Goal: Task Accomplishment & Management: Complete application form

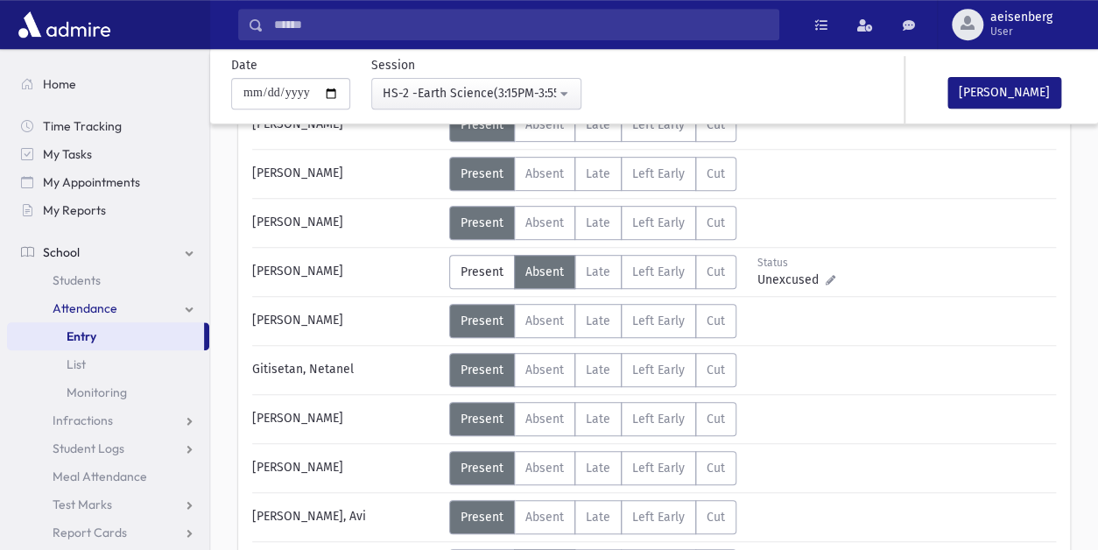
scroll to position [264, 0]
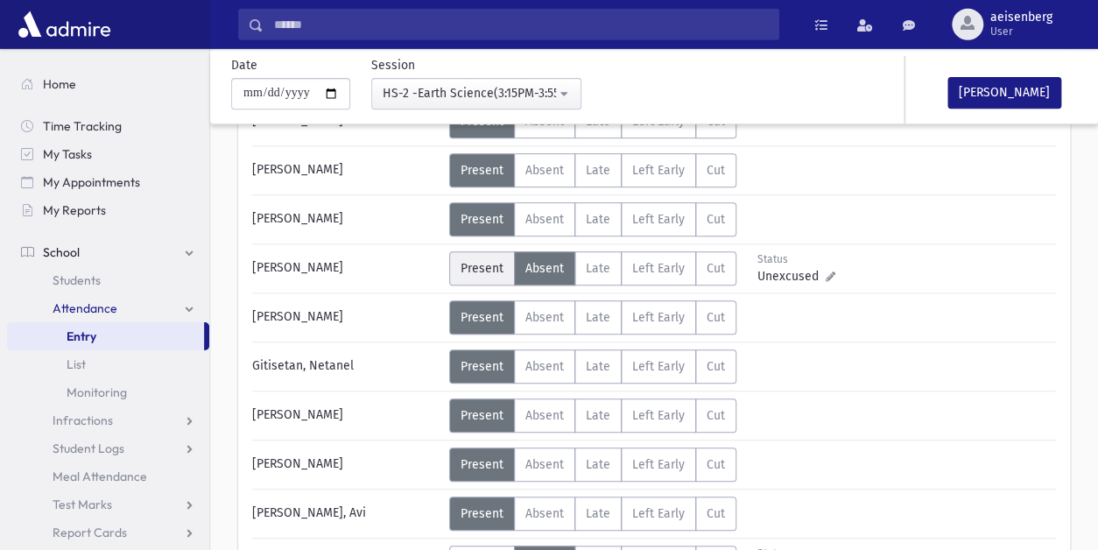
click at [463, 265] on span "Present" at bounding box center [481, 268] width 43 height 15
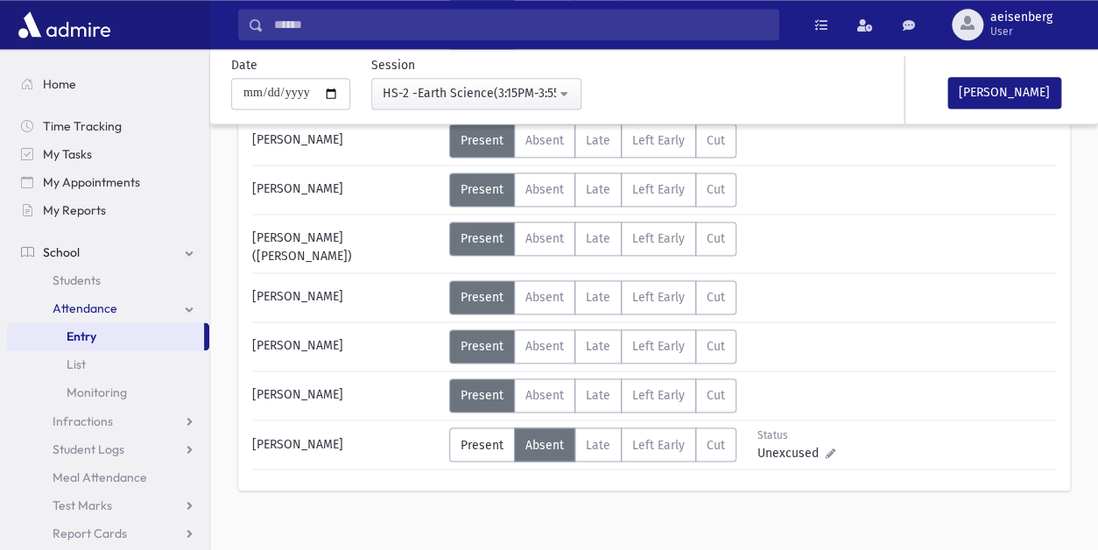
scroll to position [933, 0]
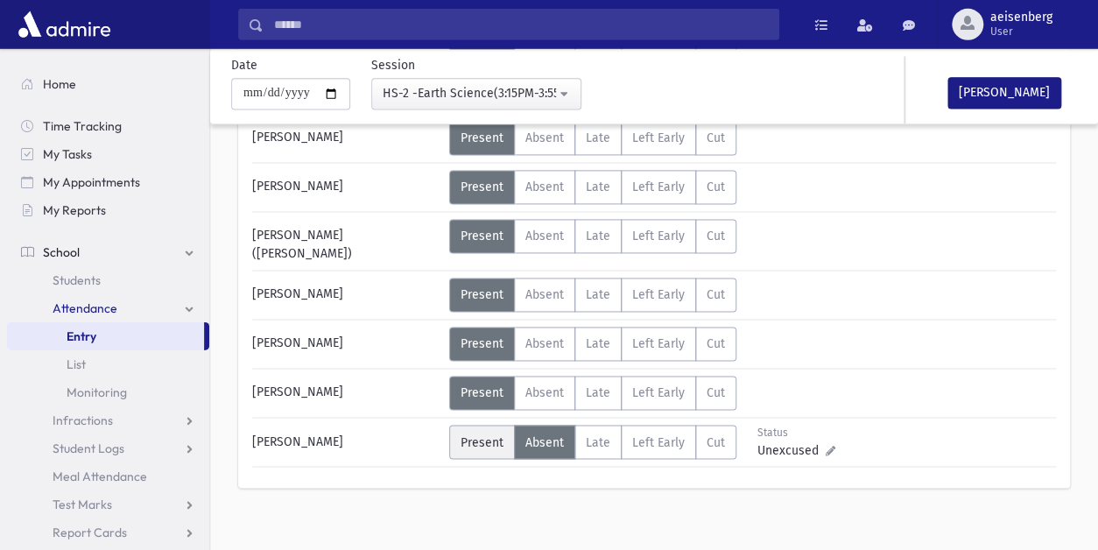
click at [468, 435] on span "Present" at bounding box center [481, 442] width 43 height 15
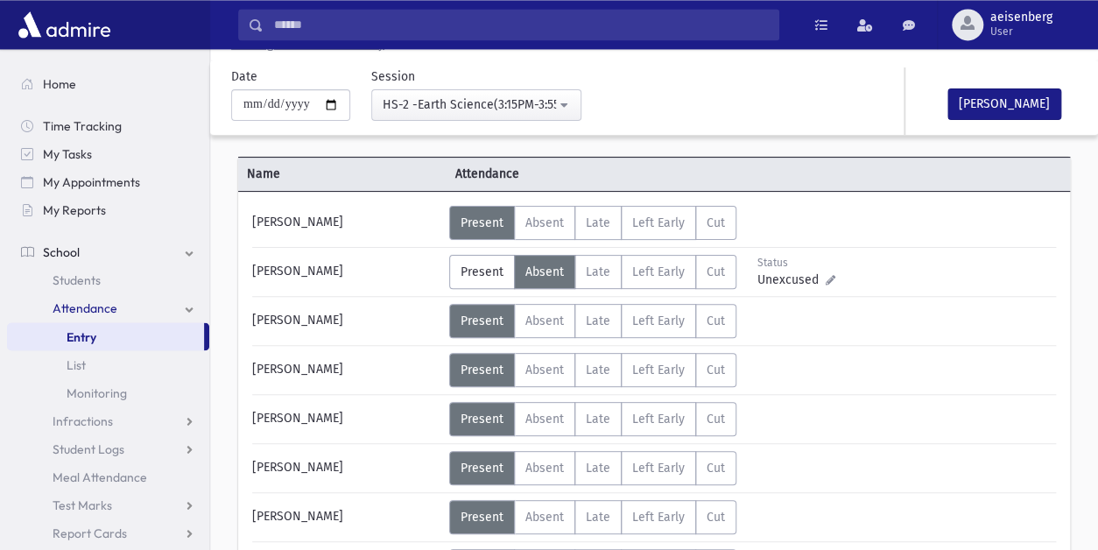
scroll to position [0, 0]
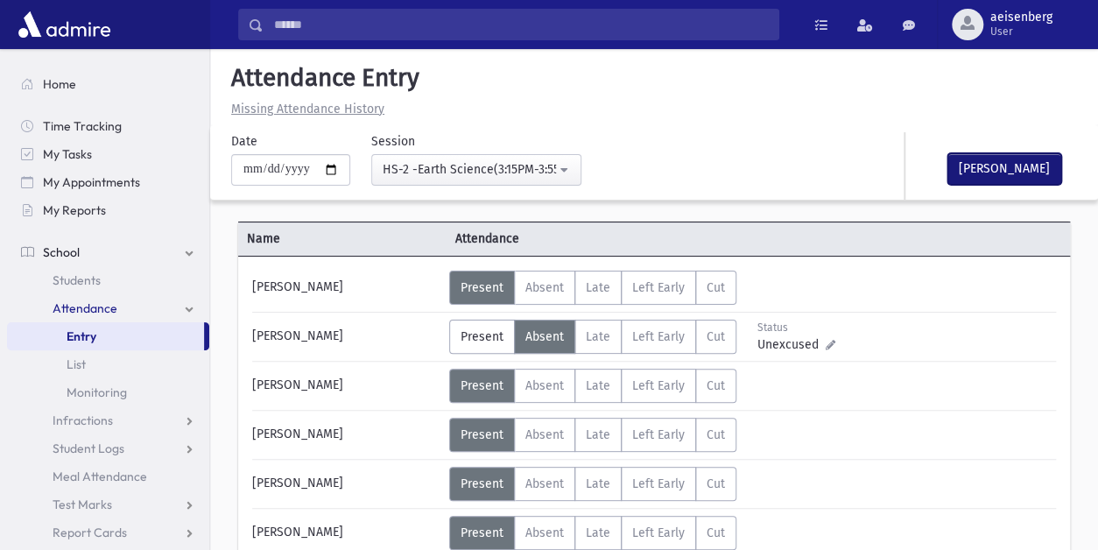
click at [1016, 165] on button "[PERSON_NAME]" at bounding box center [1004, 169] width 114 height 32
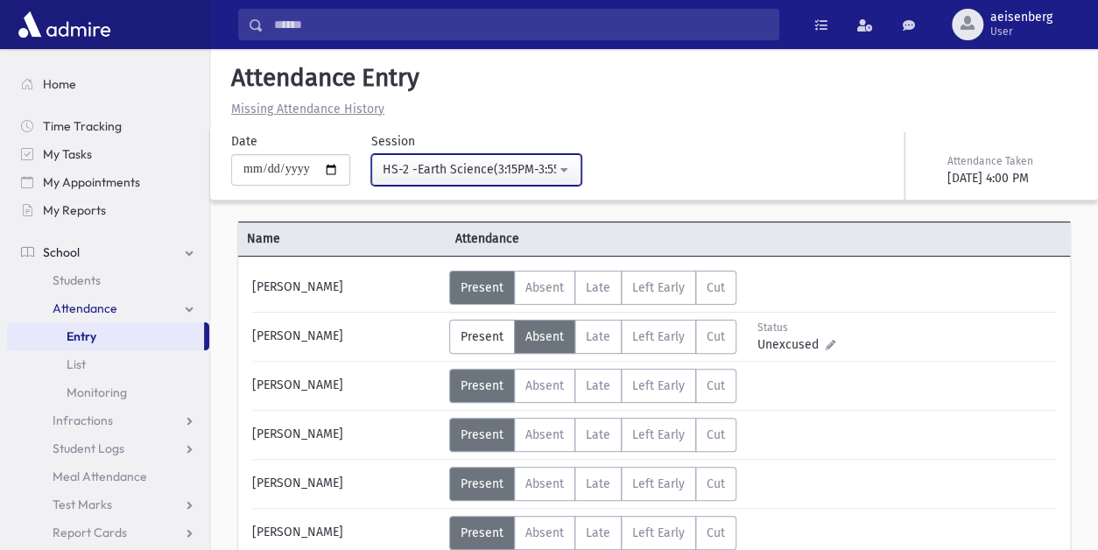
click at [547, 166] on div "HS-2 -Earth Science(3:15PM-3:55PM)" at bounding box center [469, 169] width 173 height 18
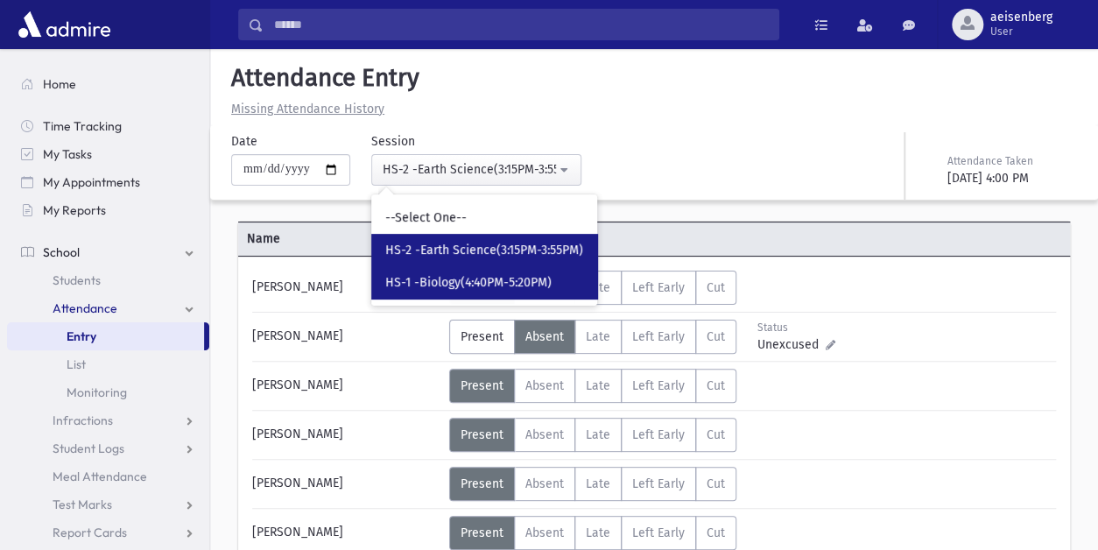
click at [478, 277] on span "HS-1 -Biology(4:40PM-5:20PM)" at bounding box center [468, 283] width 166 height 18
select select "****"
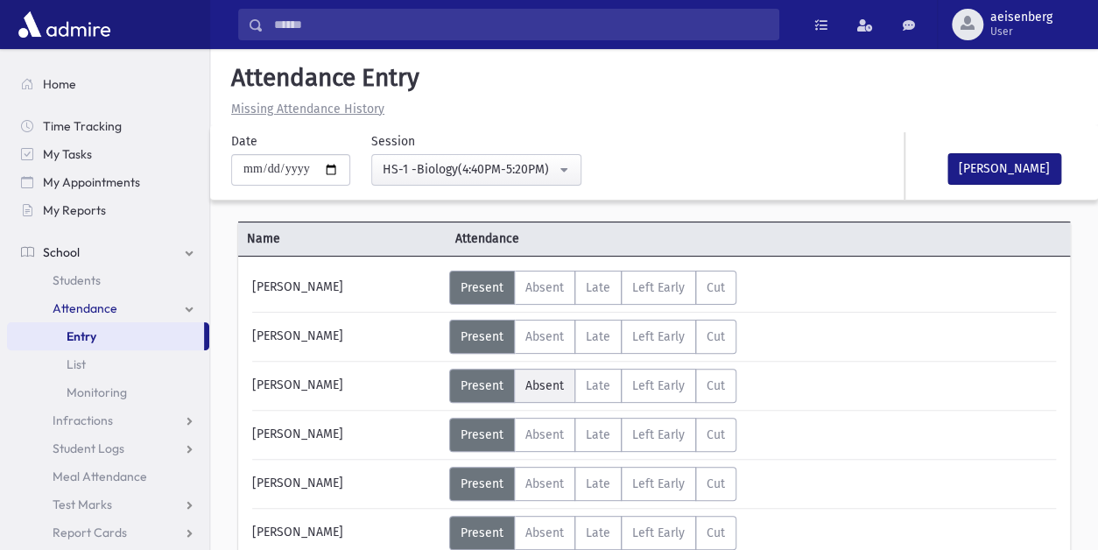
click at [548, 380] on span "Absent" at bounding box center [544, 385] width 39 height 15
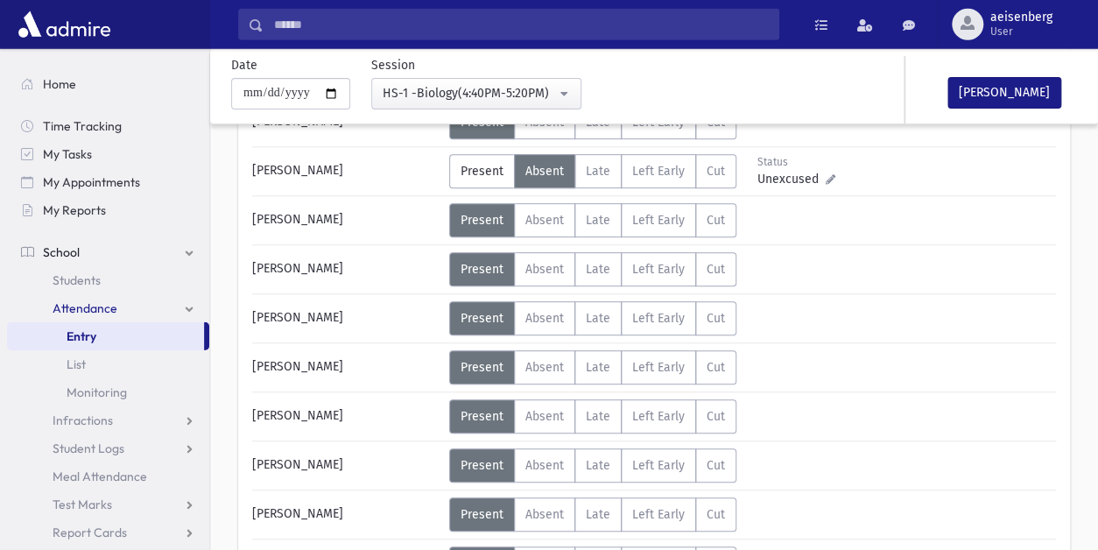
scroll to position [219, 0]
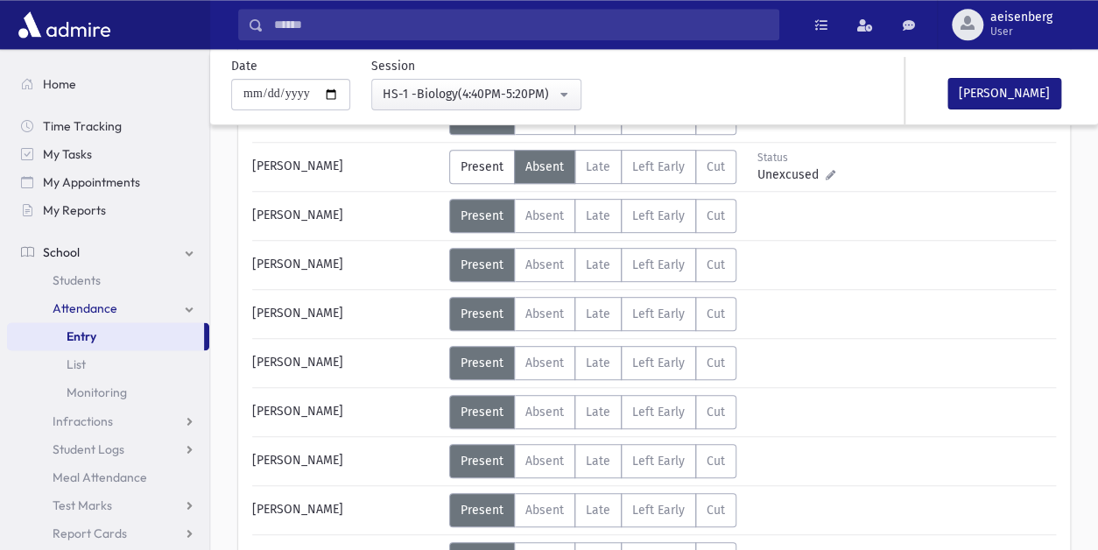
drag, startPoint x: 1087, startPoint y: 149, endPoint x: 1055, endPoint y: 273, distance: 128.5
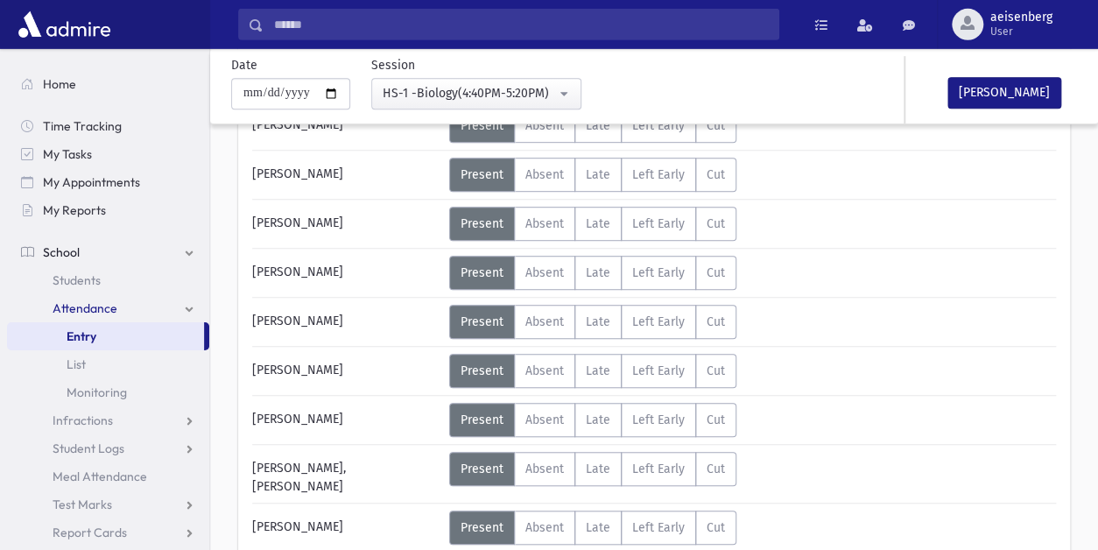
scroll to position [361, 0]
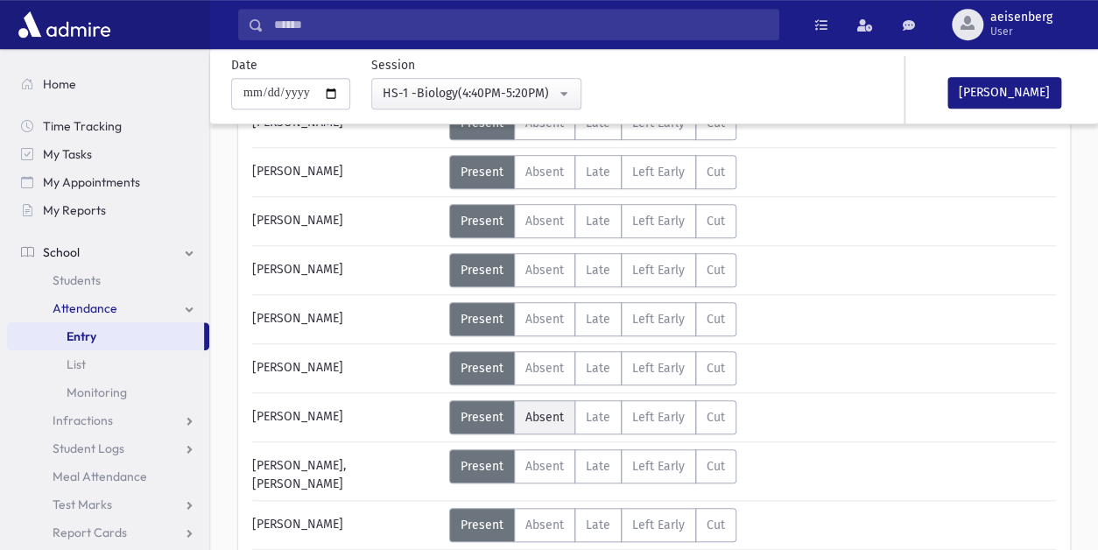
click at [540, 411] on span "Absent" at bounding box center [544, 417] width 39 height 15
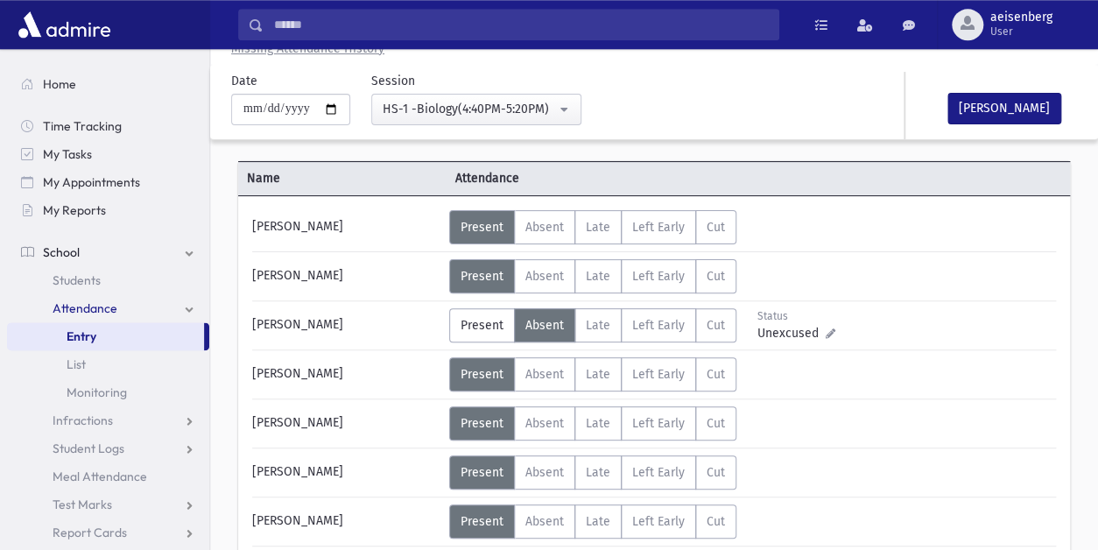
scroll to position [0, 0]
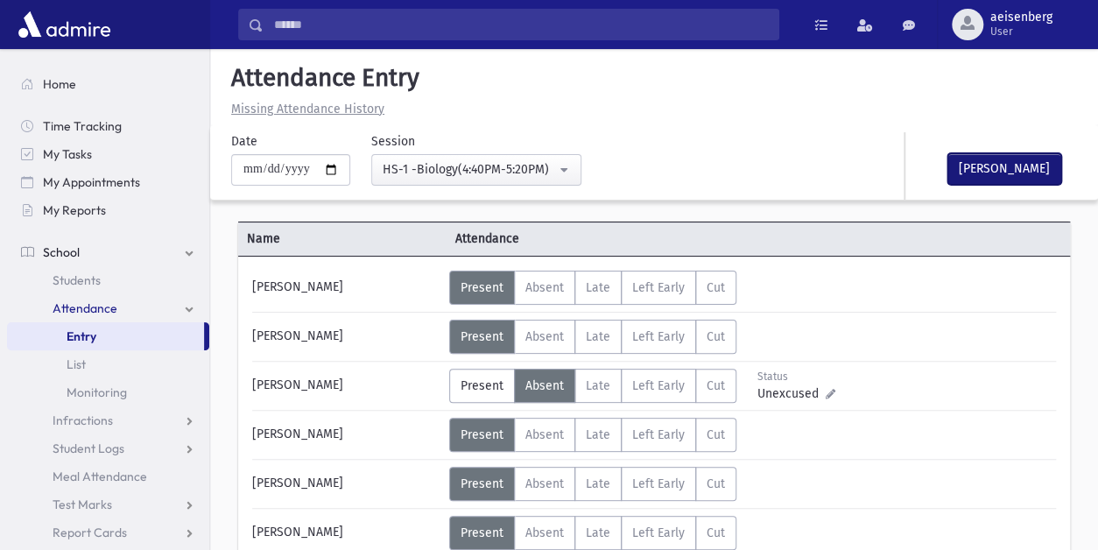
click at [988, 170] on button "[PERSON_NAME]" at bounding box center [1004, 169] width 114 height 32
